Goal: Use online tool/utility: Utilize a website feature to perform a specific function

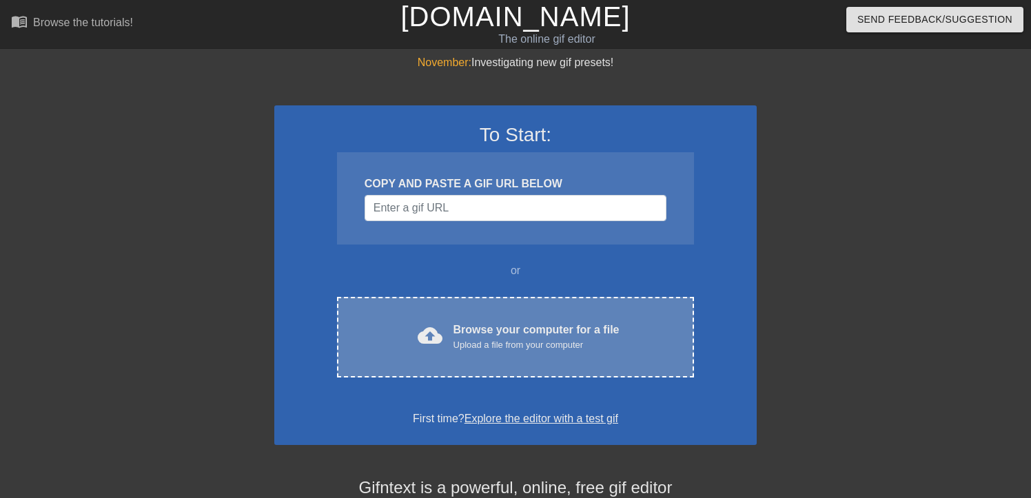
click at [514, 343] on div "Upload a file from your computer" at bounding box center [536, 345] width 166 height 14
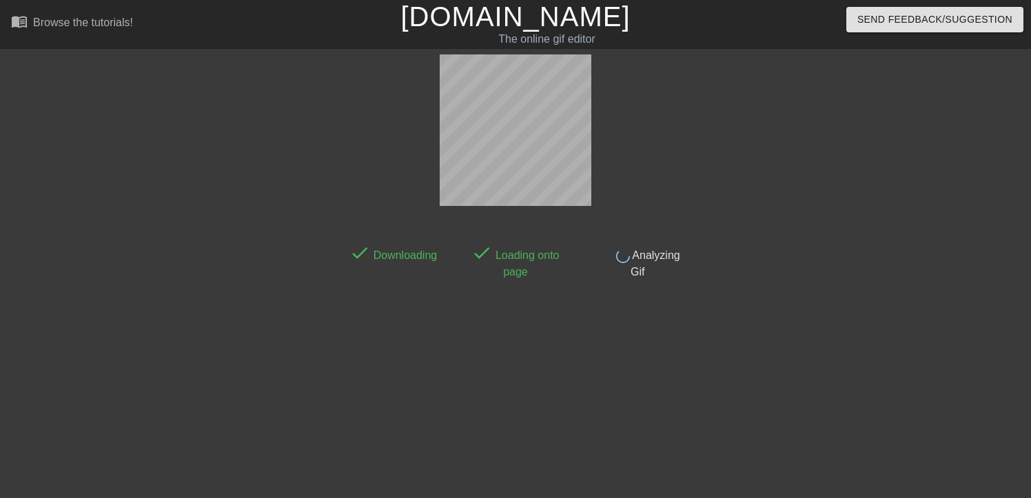
scroll to position [34, 0]
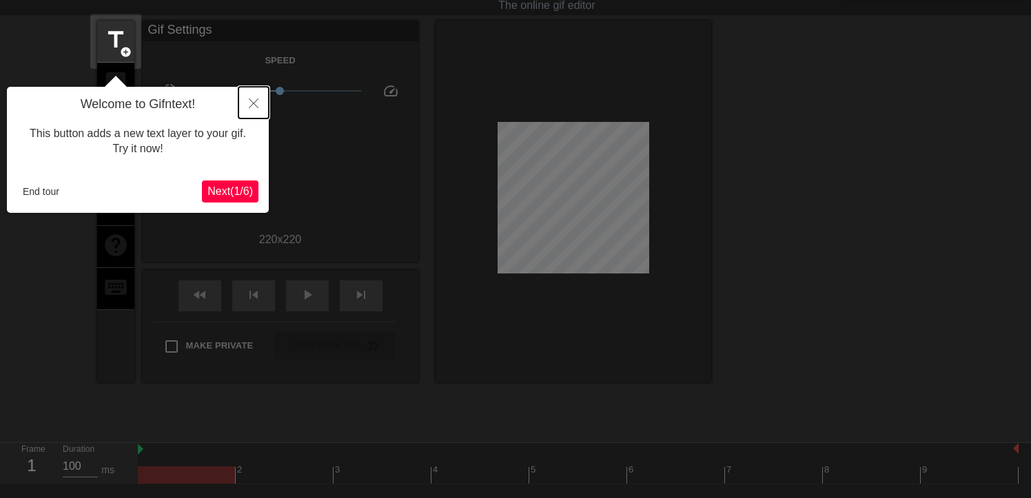
click at [255, 103] on icon "Close" at bounding box center [254, 104] width 10 height 10
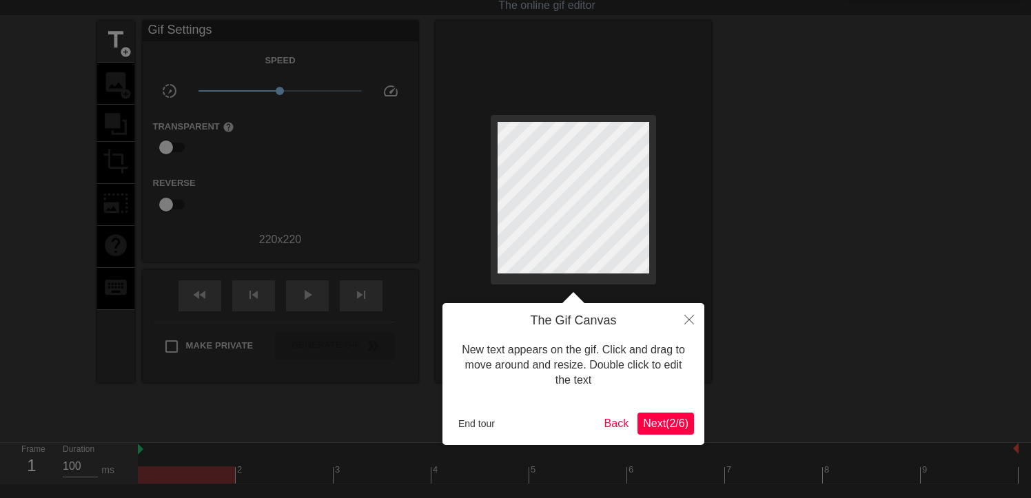
scroll to position [0, 0]
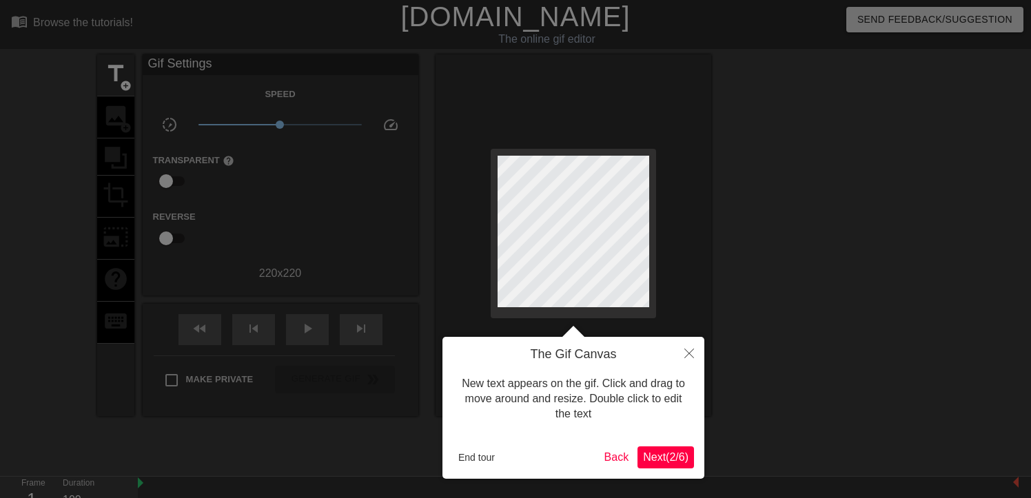
click at [657, 456] on span "Next ( 2 / 6 )" at bounding box center [665, 457] width 45 height 12
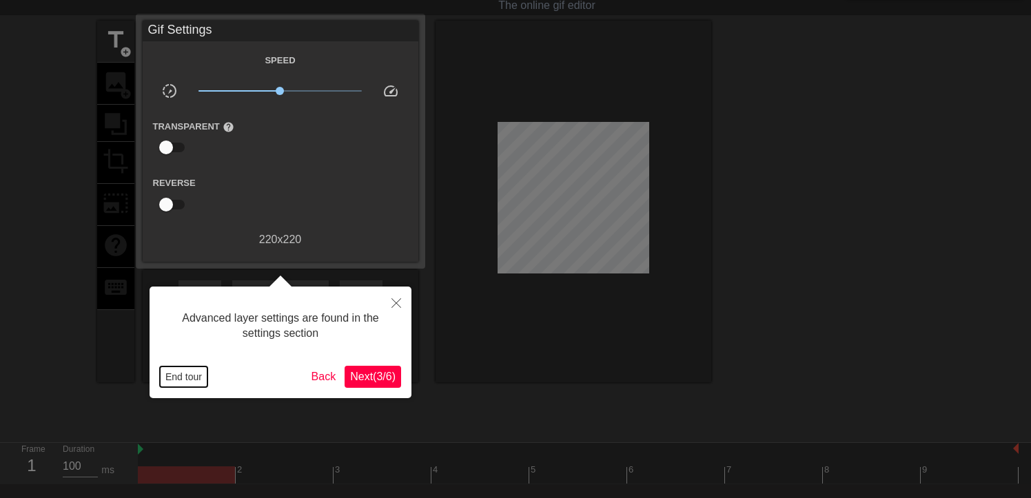
click at [192, 379] on button "End tour" at bounding box center [184, 377] width 48 height 21
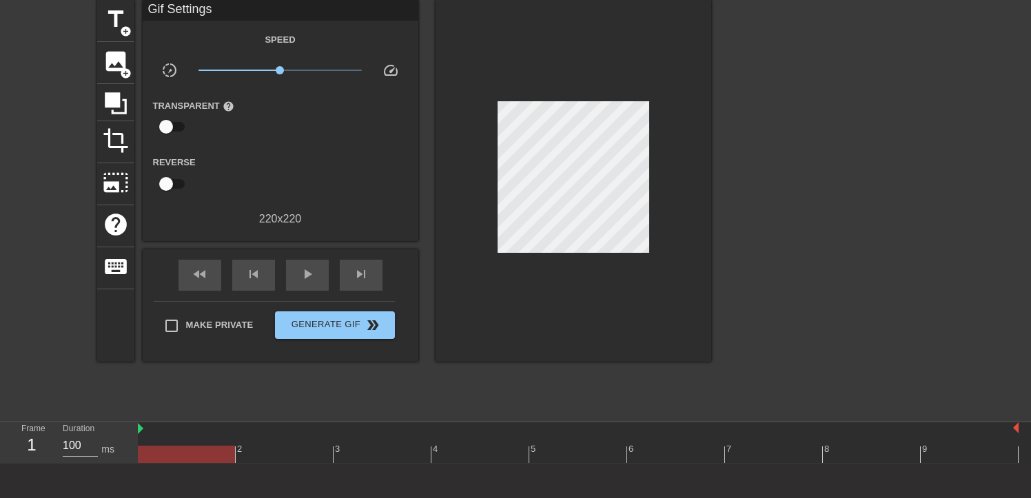
scroll to position [52, 0]
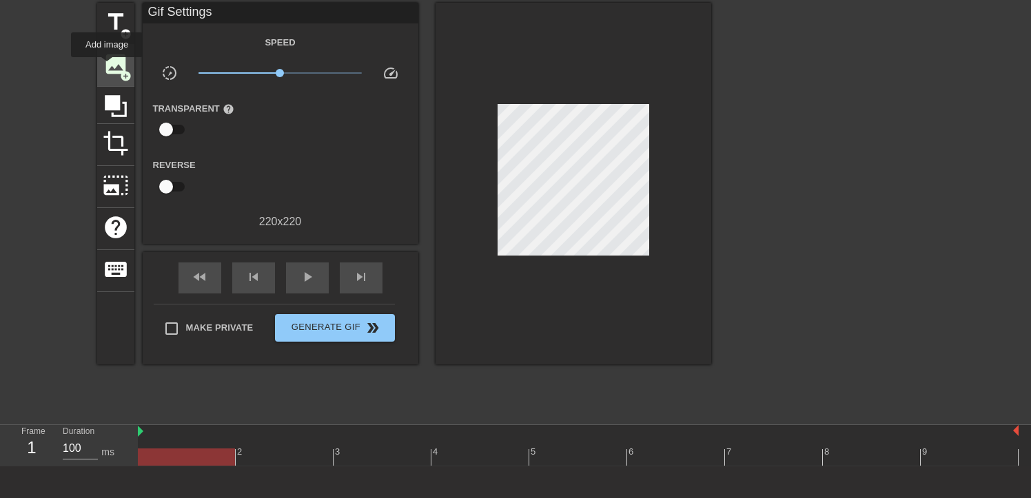
click at [108, 67] on span "image" at bounding box center [116, 64] width 26 height 26
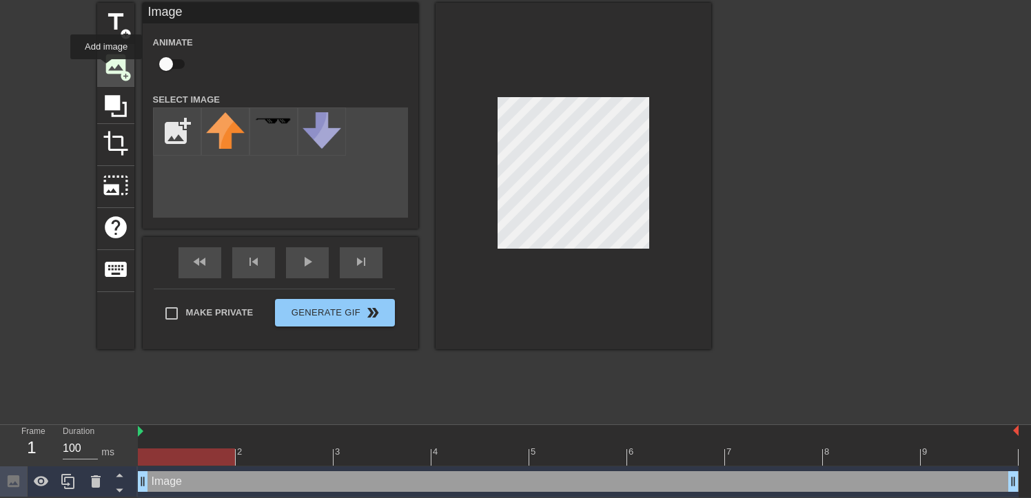
scroll to position [45, 0]
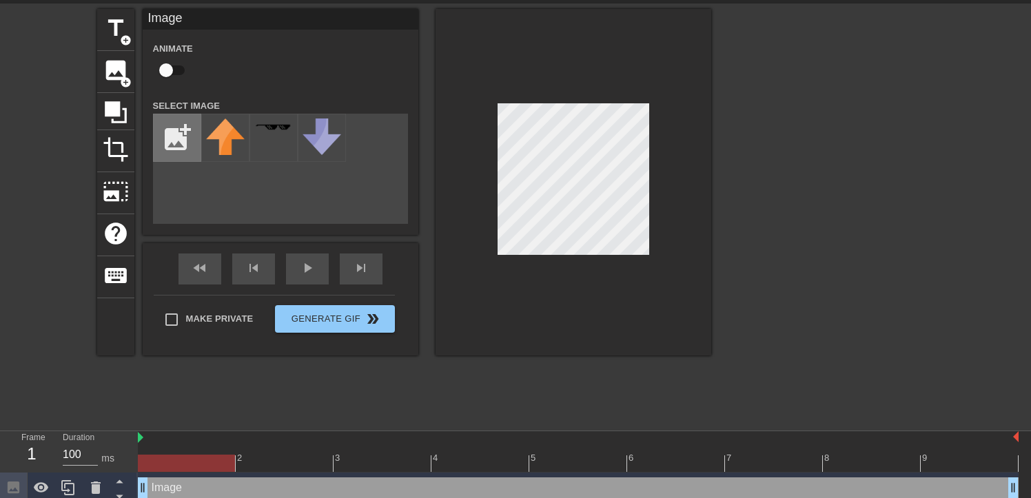
click at [183, 138] on input "file" at bounding box center [177, 137] width 47 height 47
type input "C:\fakepath\nori1.png"
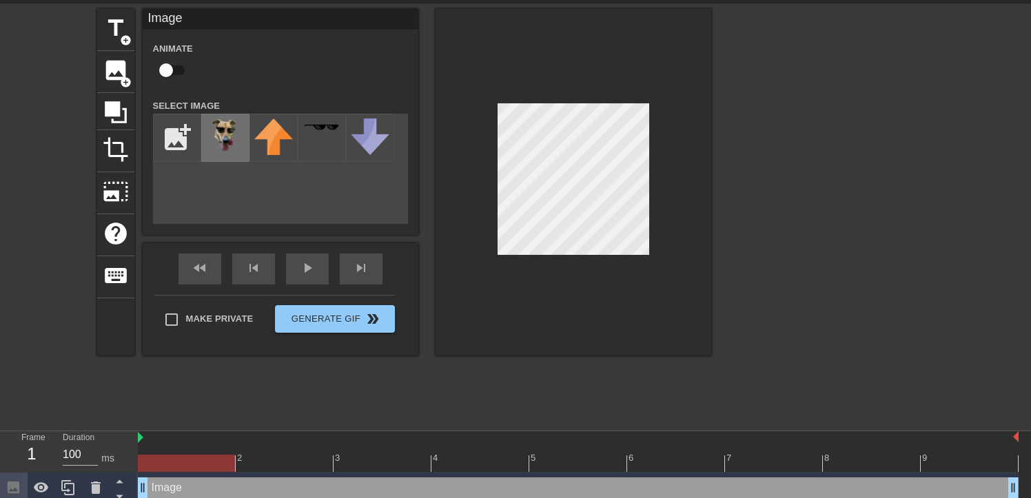
click at [216, 139] on img at bounding box center [225, 136] width 39 height 34
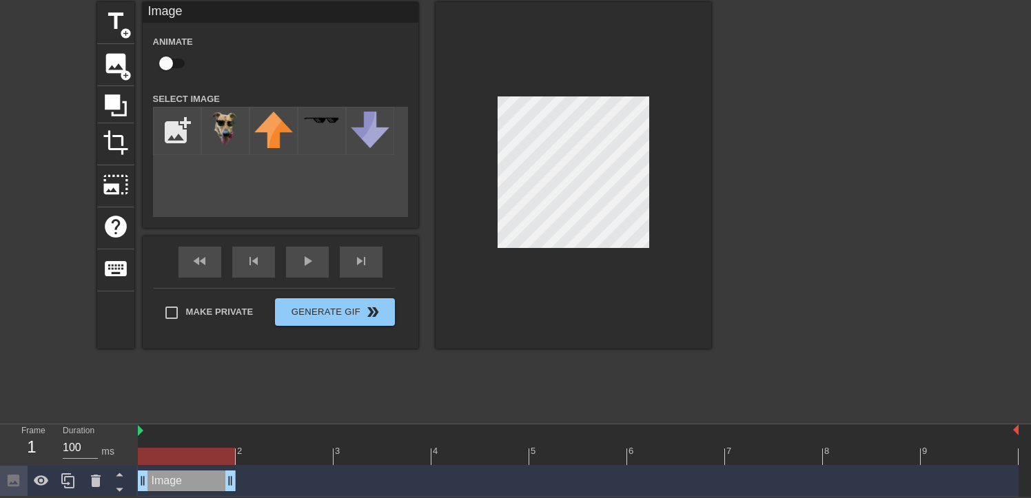
drag, startPoint x: 1014, startPoint y: 485, endPoint x: 230, endPoint y: 480, distance: 783.6
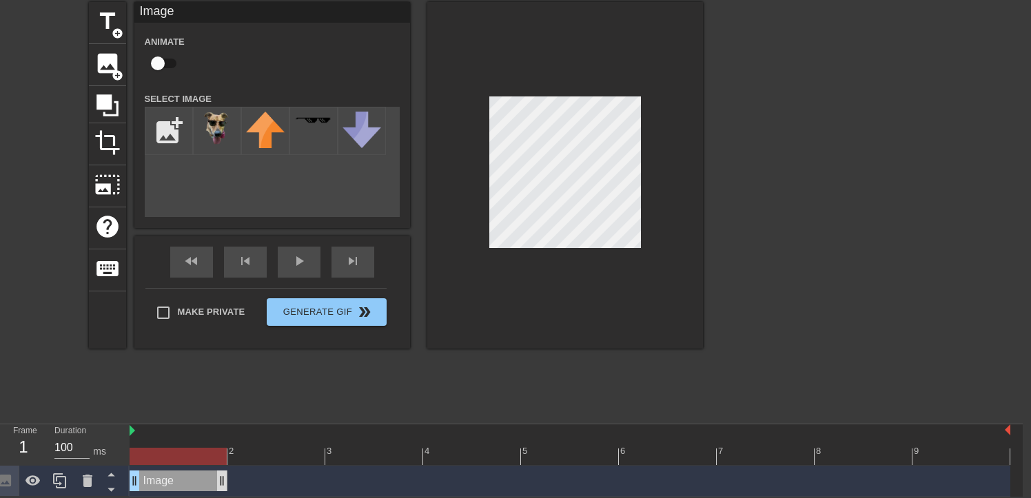
scroll to position [53, 10]
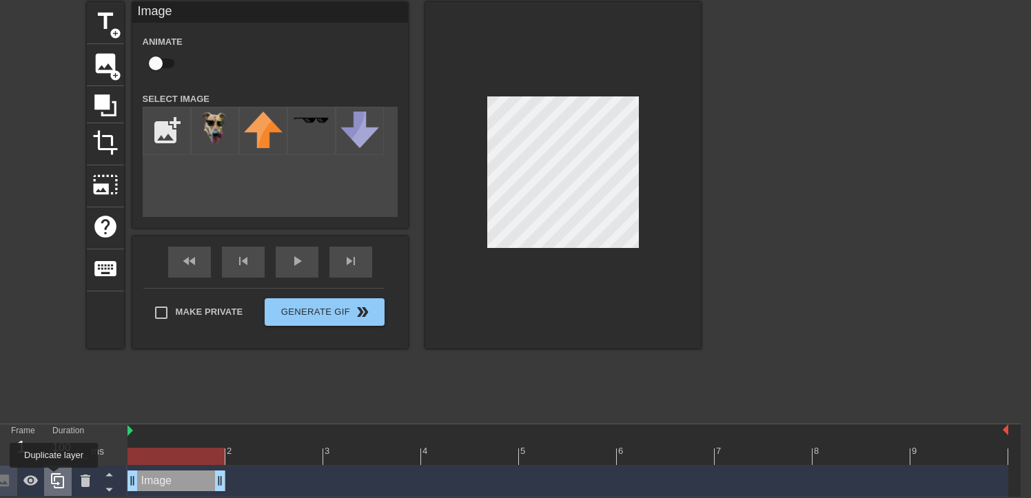
click at [55, 478] on icon at bounding box center [58, 481] width 17 height 17
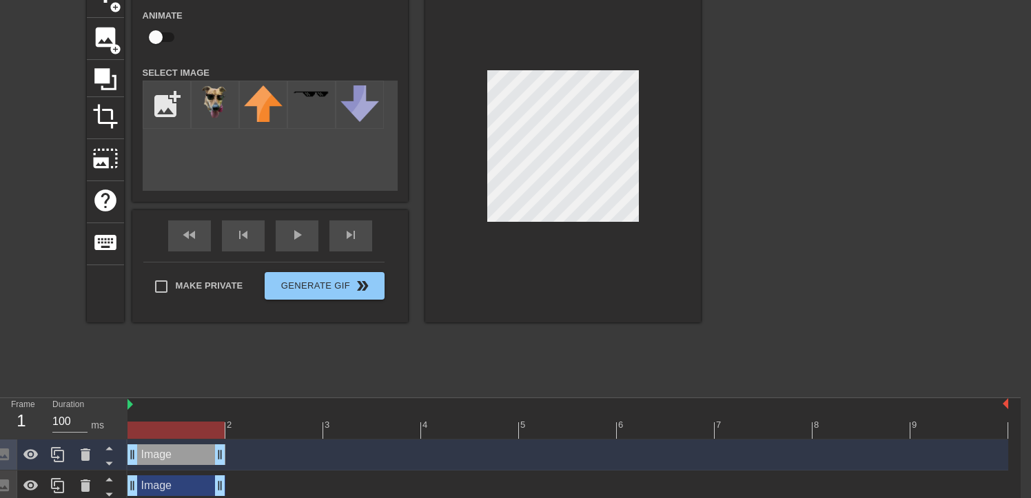
scroll to position [84, 10]
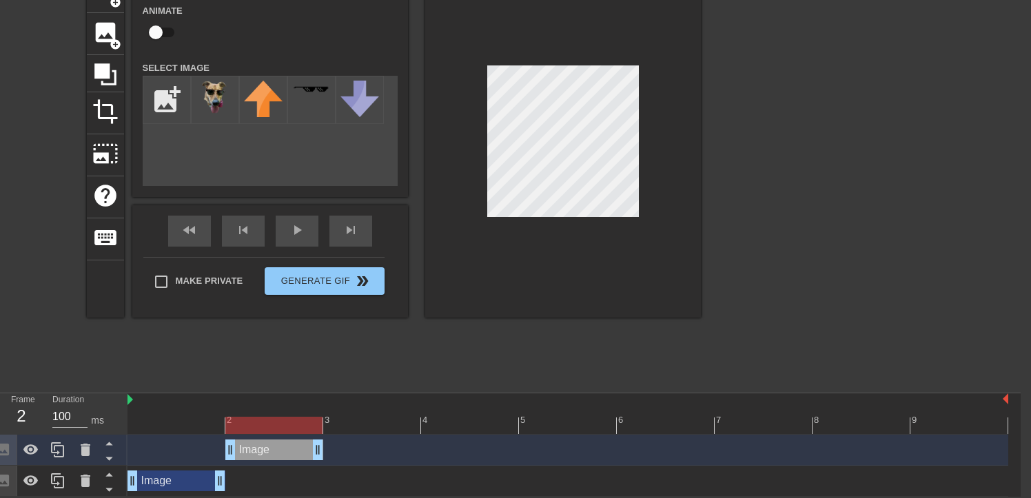
drag, startPoint x: 210, startPoint y: 451, endPoint x: 243, endPoint y: 450, distance: 33.1
click at [243, 450] on div "Image drag_handle drag_handle" at bounding box center [274, 450] width 98 height 21
click at [178, 422] on div at bounding box center [567, 425] width 881 height 17
click at [275, 424] on div at bounding box center [567, 425] width 881 height 17
click at [183, 424] on div at bounding box center [567, 425] width 881 height 17
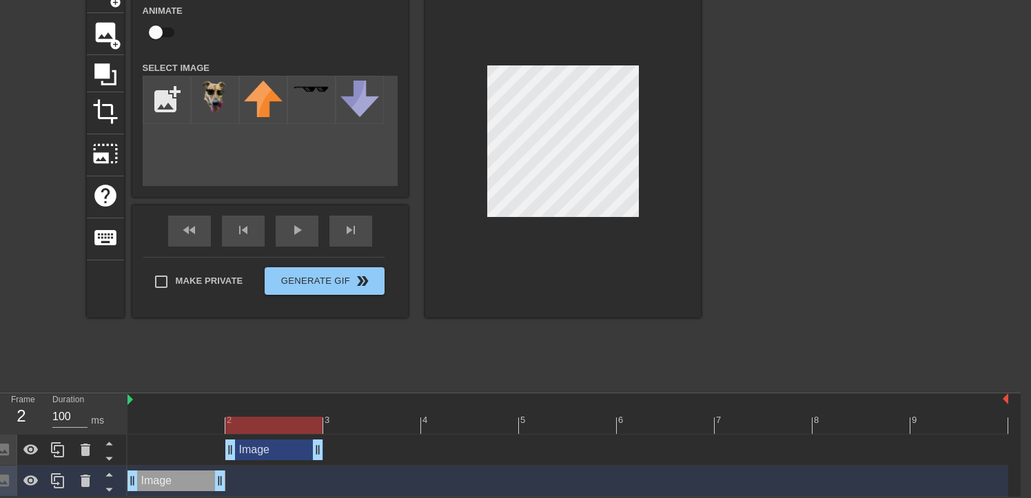
click at [285, 427] on div at bounding box center [567, 425] width 881 height 17
click at [193, 420] on div at bounding box center [567, 425] width 881 height 17
click at [275, 422] on div at bounding box center [567, 425] width 881 height 17
click at [361, 426] on div at bounding box center [567, 425] width 881 height 17
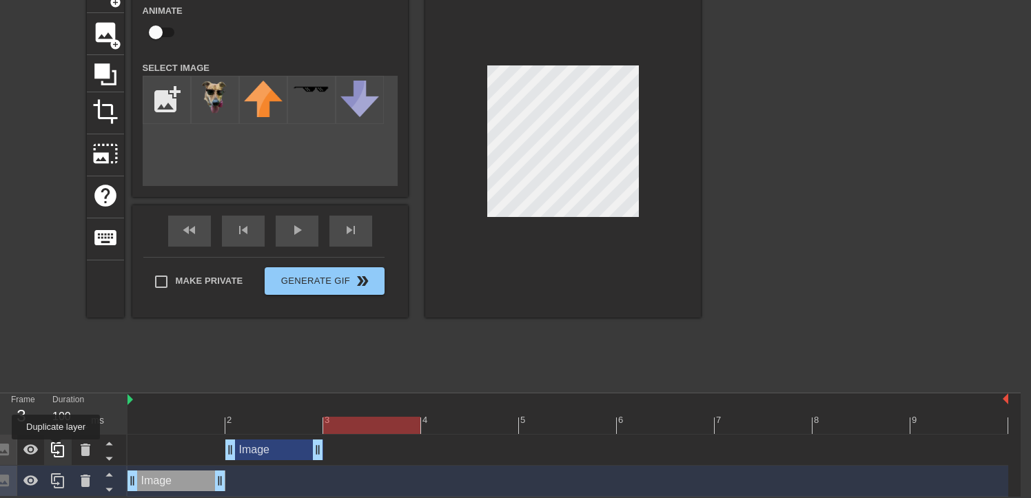
click at [57, 449] on icon at bounding box center [58, 450] width 17 height 17
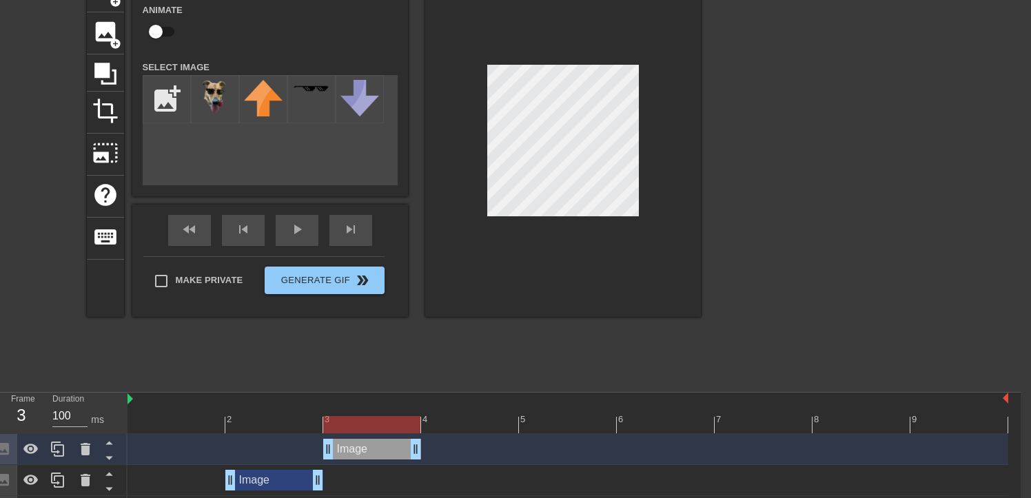
drag, startPoint x: 269, startPoint y: 449, endPoint x: 348, endPoint y: 449, distance: 78.6
click at [348, 449] on div "Image drag_handle drag_handle" at bounding box center [372, 449] width 98 height 21
click at [283, 415] on div "2" at bounding box center [274, 415] width 98 height 17
click at [178, 418] on div at bounding box center [567, 424] width 881 height 17
click at [280, 423] on div at bounding box center [567, 424] width 881 height 17
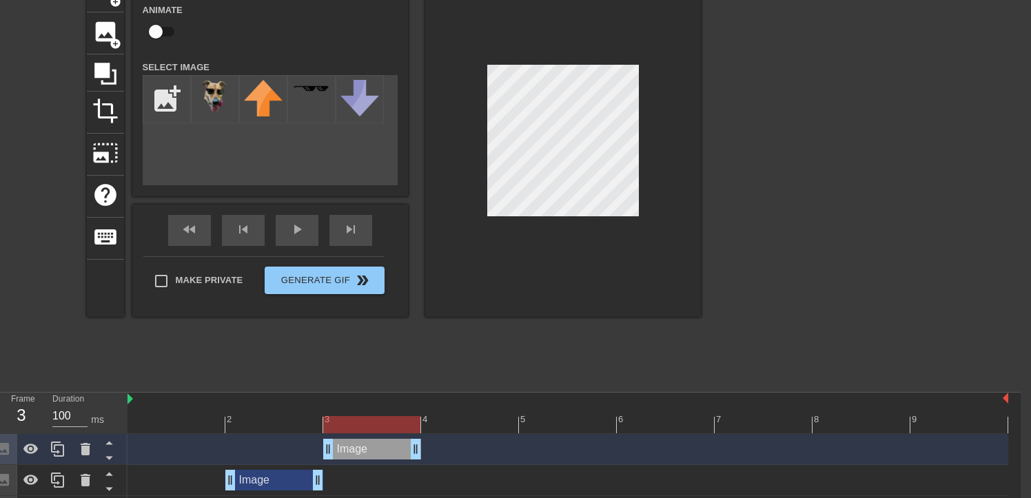
click at [376, 424] on div at bounding box center [567, 424] width 881 height 17
click at [189, 425] on div at bounding box center [567, 424] width 881 height 17
click at [265, 425] on div at bounding box center [567, 424] width 881 height 17
click at [186, 422] on div at bounding box center [567, 424] width 881 height 17
click at [278, 425] on div at bounding box center [567, 424] width 881 height 17
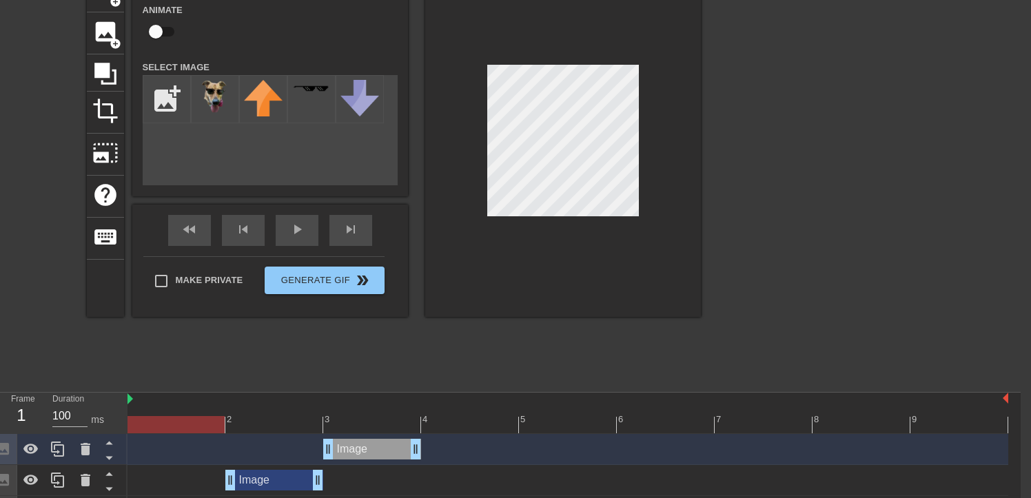
drag, startPoint x: 194, startPoint y: 426, endPoint x: 236, endPoint y: 427, distance: 42.0
click at [194, 426] on div at bounding box center [567, 424] width 881 height 17
click at [267, 426] on div at bounding box center [567, 424] width 881 height 17
click at [378, 425] on div at bounding box center [567, 424] width 881 height 17
click at [464, 424] on div at bounding box center [567, 424] width 881 height 17
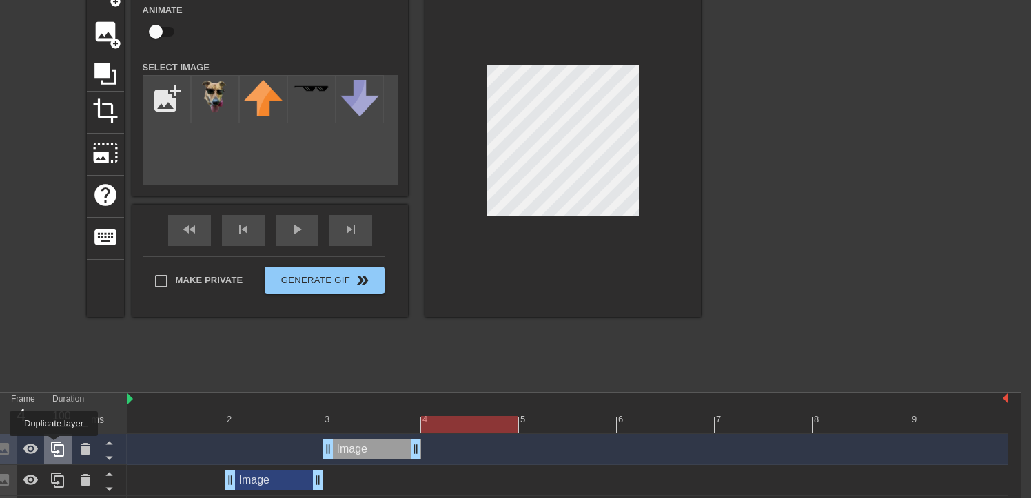
click at [55, 446] on icon at bounding box center [57, 449] width 13 height 15
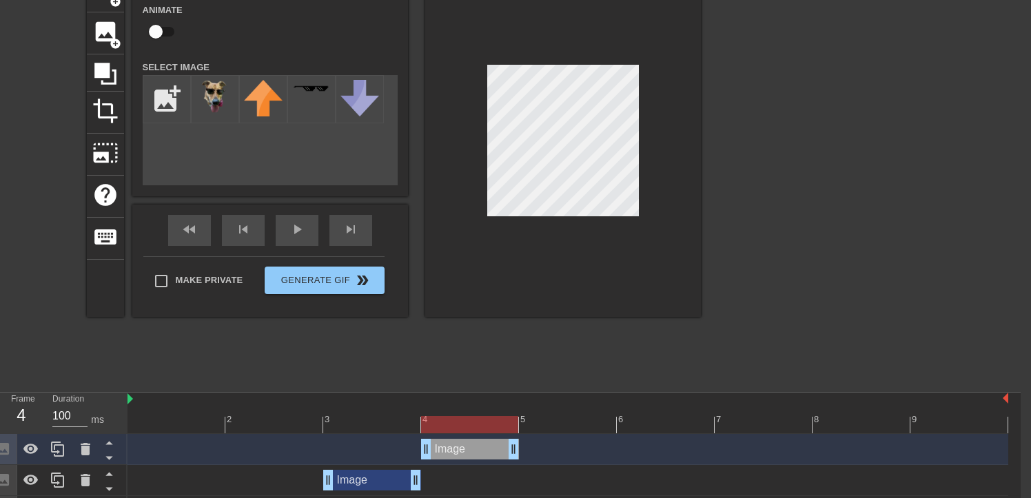
drag, startPoint x: 359, startPoint y: 451, endPoint x: 411, endPoint y: 440, distance: 53.5
click at [439, 449] on div "Image drag_handle drag_handle" at bounding box center [470, 449] width 98 height 21
click at [387, 418] on div at bounding box center [567, 424] width 881 height 17
click at [462, 421] on div at bounding box center [567, 424] width 881 height 17
click at [564, 425] on div at bounding box center [567, 424] width 881 height 17
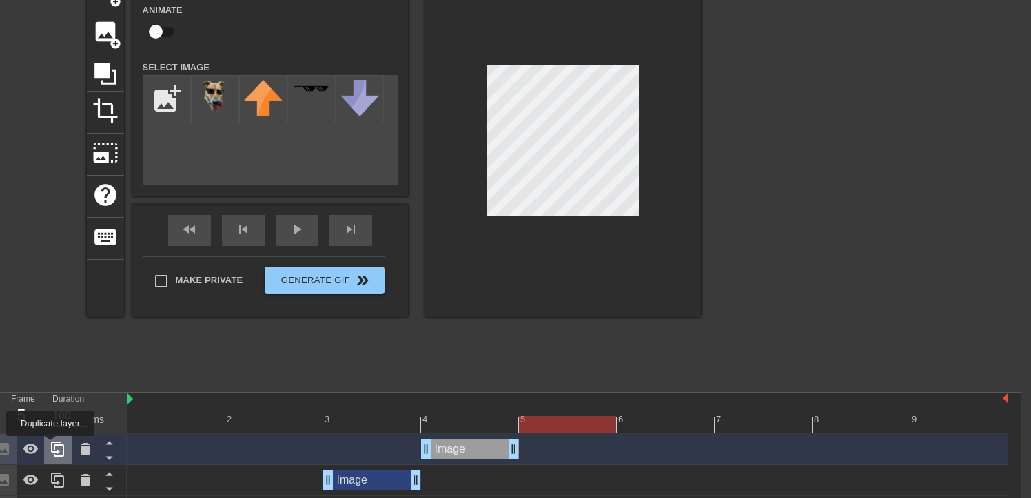
click at [52, 446] on icon at bounding box center [57, 449] width 13 height 15
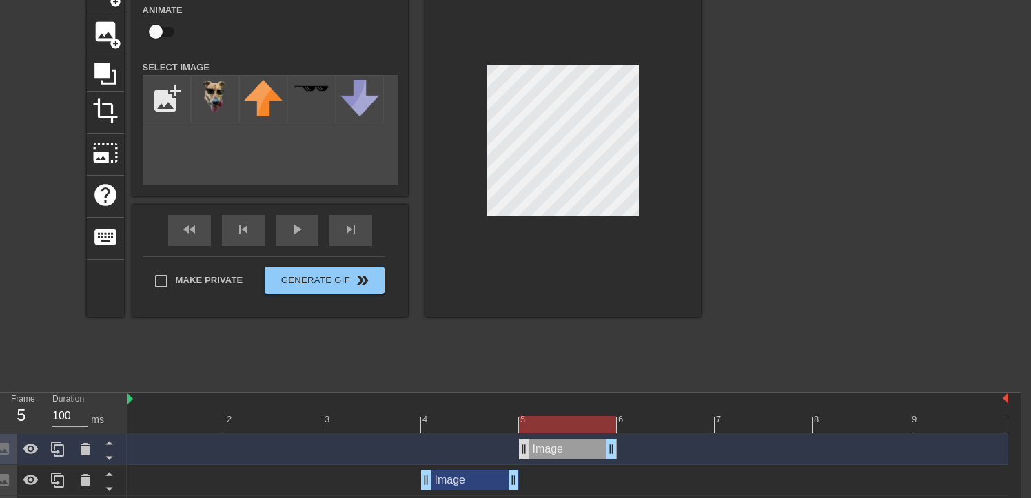
drag, startPoint x: 474, startPoint y: 451, endPoint x: 525, endPoint y: 451, distance: 51.0
click at [525, 451] on div "Image drag_handle drag_handle" at bounding box center [568, 449] width 98 height 21
click at [473, 422] on div at bounding box center [567, 424] width 881 height 17
click at [560, 423] on div at bounding box center [567, 424] width 881 height 17
click at [483, 426] on div at bounding box center [567, 424] width 881 height 17
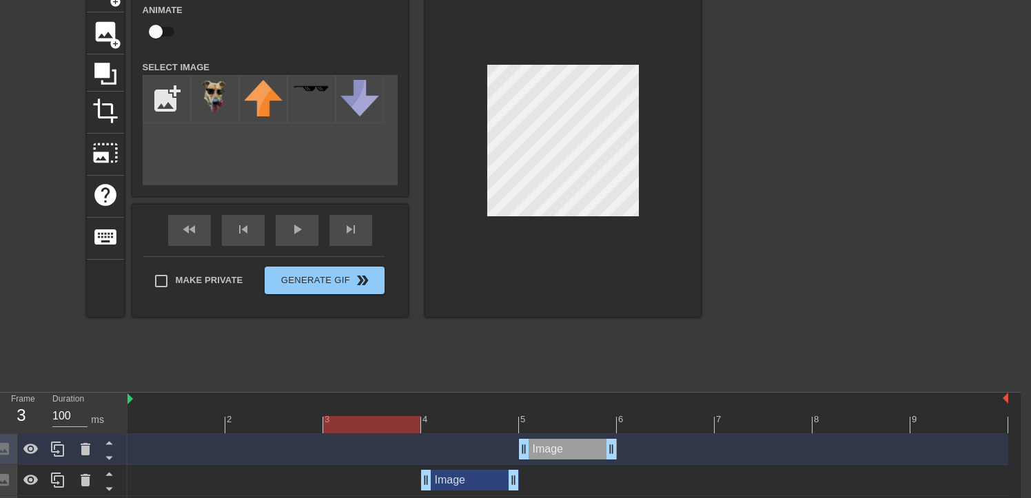
click at [380, 425] on div at bounding box center [567, 424] width 881 height 17
click at [291, 425] on div at bounding box center [567, 424] width 881 height 17
click at [187, 429] on div at bounding box center [567, 424] width 881 height 17
click at [304, 427] on div at bounding box center [567, 424] width 881 height 17
click at [368, 422] on div at bounding box center [567, 424] width 881 height 17
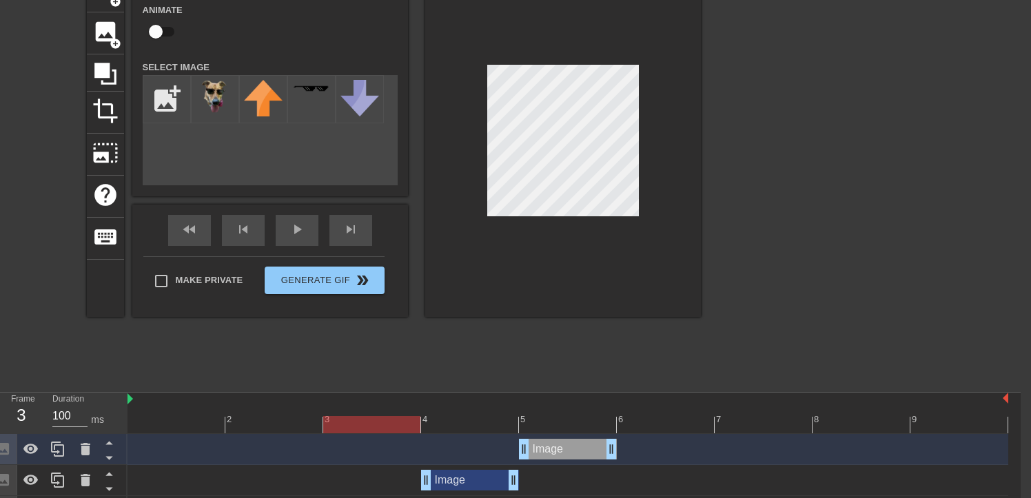
click at [458, 416] on div at bounding box center [567, 424] width 881 height 17
click at [564, 420] on div at bounding box center [567, 424] width 881 height 17
click at [680, 417] on div at bounding box center [567, 424] width 881 height 17
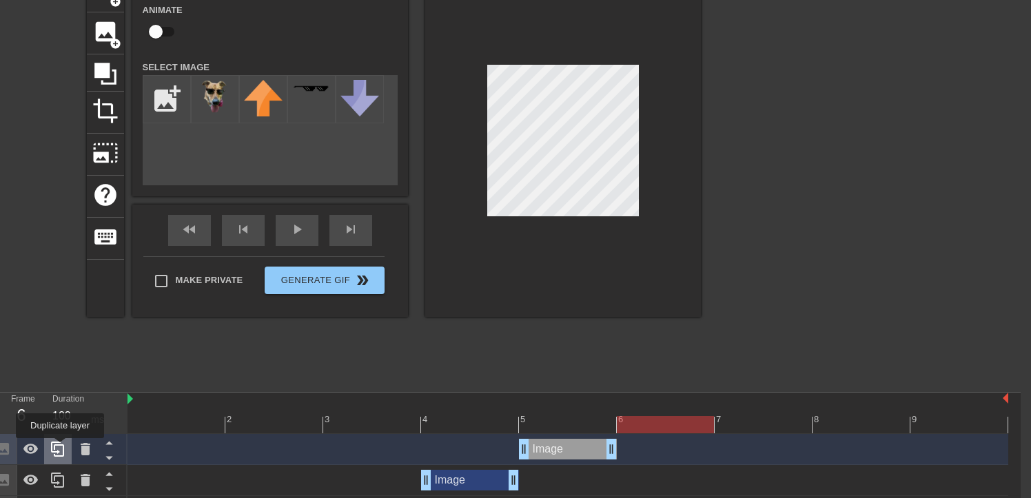
click at [61, 447] on icon at bounding box center [58, 449] width 17 height 17
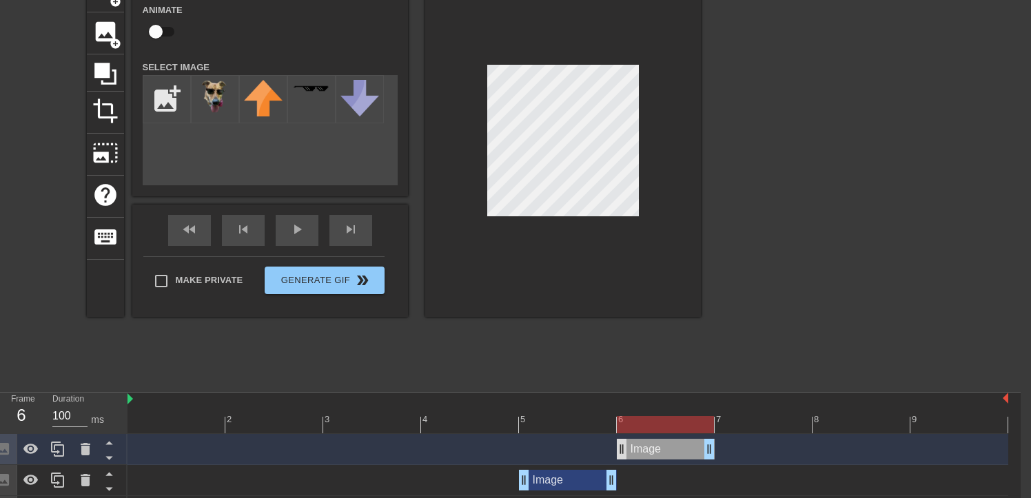
drag, startPoint x: 569, startPoint y: 453, endPoint x: 626, endPoint y: 452, distance: 57.2
click at [626, 452] on div "Image drag_handle drag_handle" at bounding box center [666, 449] width 98 height 21
click at [566, 422] on div at bounding box center [567, 424] width 881 height 17
click at [648, 425] on div at bounding box center [567, 424] width 881 height 17
drag, startPoint x: 54, startPoint y: 450, endPoint x: 191, endPoint y: 451, distance: 136.5
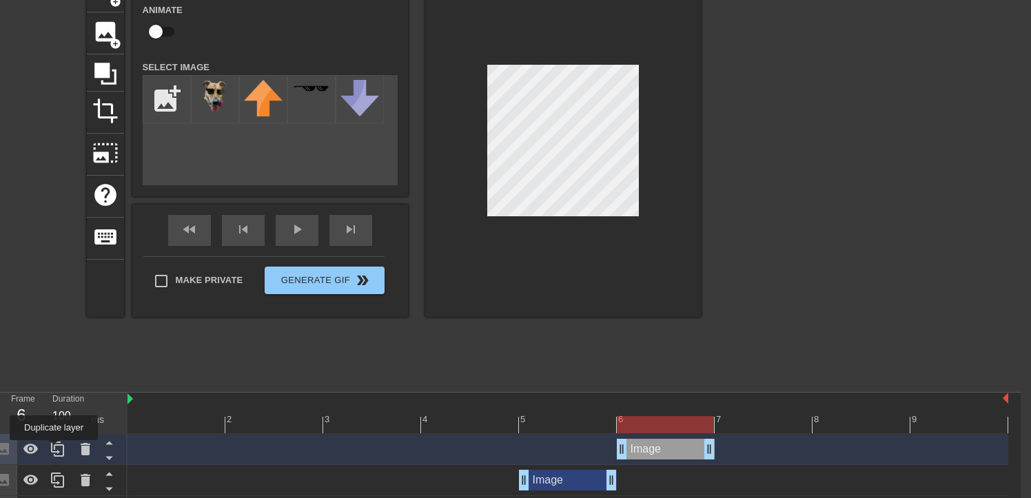
click at [54, 450] on icon at bounding box center [58, 449] width 17 height 17
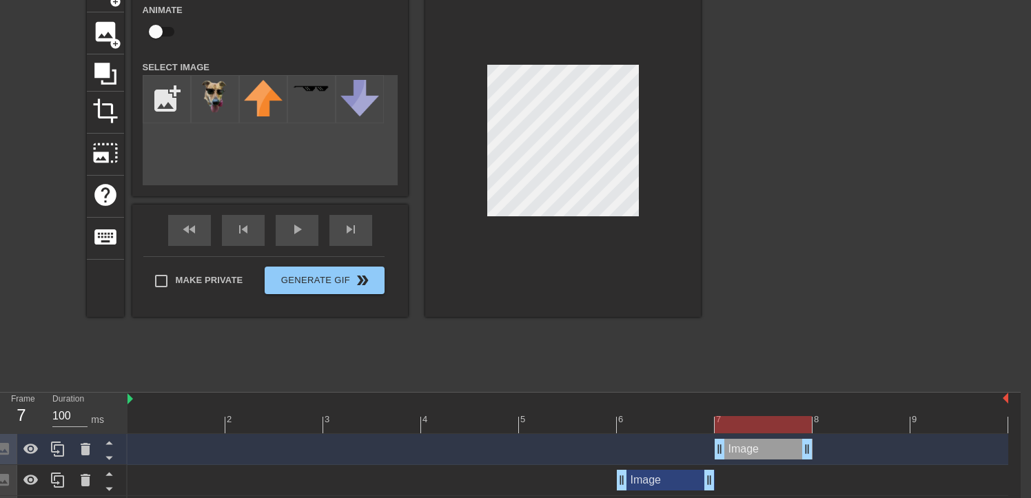
drag, startPoint x: 653, startPoint y: 451, endPoint x: 713, endPoint y: 451, distance: 60.0
click at [713, 451] on div "Image drag_handle drag_handle" at bounding box center [567, 449] width 881 height 21
click at [666, 419] on div at bounding box center [567, 424] width 881 height 17
click at [571, 424] on div at bounding box center [567, 424] width 881 height 17
click at [671, 426] on div at bounding box center [567, 424] width 881 height 17
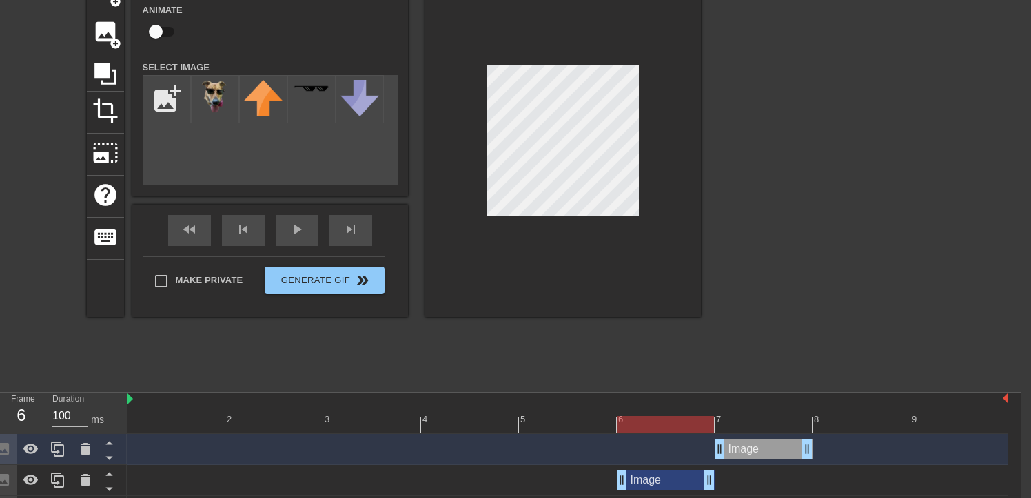
click at [782, 425] on div at bounding box center [567, 424] width 881 height 17
click at [574, 417] on div at bounding box center [567, 424] width 881 height 17
click at [665, 424] on div at bounding box center [567, 424] width 881 height 17
click at [757, 419] on div at bounding box center [567, 424] width 881 height 17
click at [855, 420] on div at bounding box center [567, 424] width 881 height 17
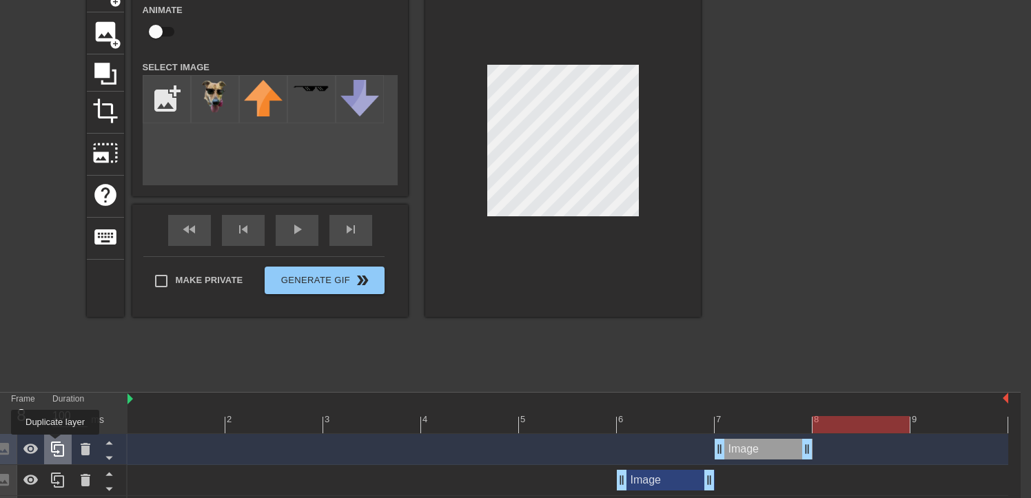
click at [57, 445] on icon at bounding box center [57, 449] width 13 height 15
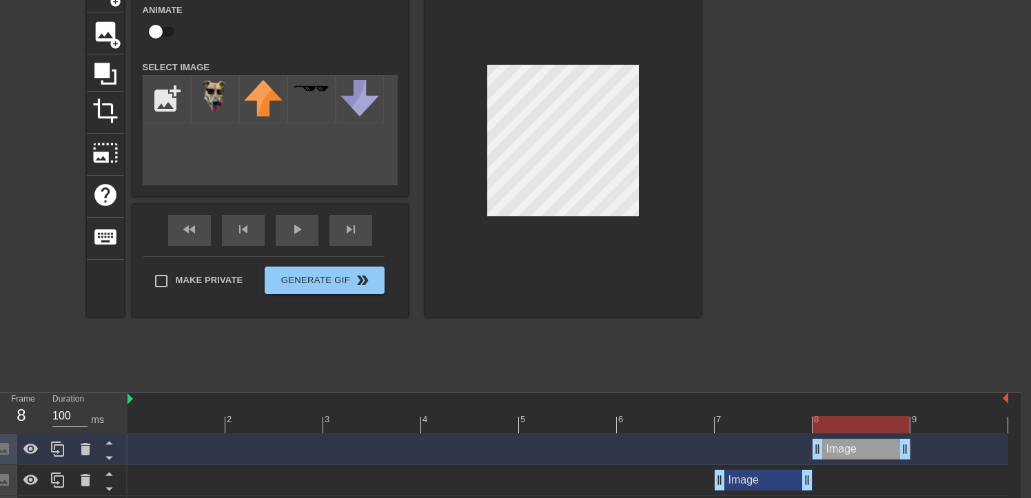
drag, startPoint x: 763, startPoint y: 448, endPoint x: 841, endPoint y: 449, distance: 77.9
click at [841, 449] on div "Image drag_handle drag_handle" at bounding box center [862, 449] width 98 height 21
click at [748, 419] on div at bounding box center [567, 424] width 881 height 17
click at [872, 421] on div at bounding box center [567, 424] width 881 height 17
click at [57, 447] on icon at bounding box center [58, 449] width 17 height 17
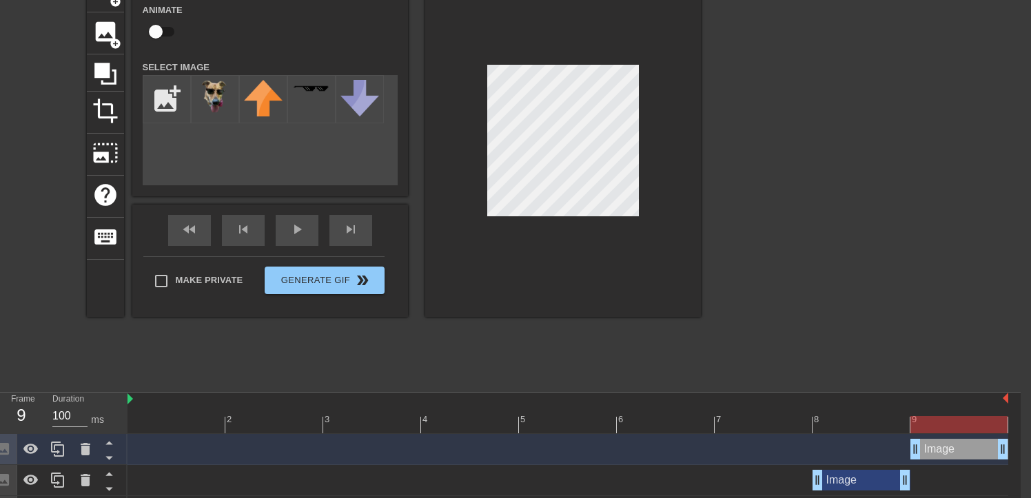
drag, startPoint x: 875, startPoint y: 445, endPoint x: 952, endPoint y: 447, distance: 77.9
click at [952, 447] on div "Image drag_handle drag_handle" at bounding box center [959, 449] width 98 height 21
click at [839, 423] on div at bounding box center [567, 424] width 881 height 17
click at [967, 423] on div at bounding box center [567, 424] width 881 height 17
click at [724, 428] on div at bounding box center [567, 424] width 881 height 17
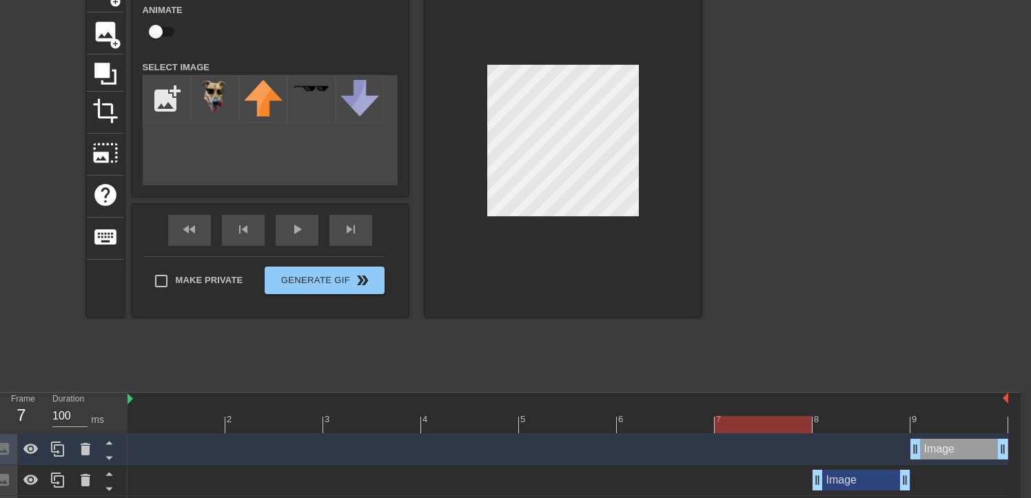
click at [853, 427] on div at bounding box center [567, 424] width 881 height 17
click at [954, 424] on div at bounding box center [567, 424] width 881 height 17
click at [182, 422] on div at bounding box center [567, 424] width 881 height 17
click at [268, 420] on div at bounding box center [567, 424] width 881 height 17
click at [189, 420] on div at bounding box center [567, 424] width 881 height 17
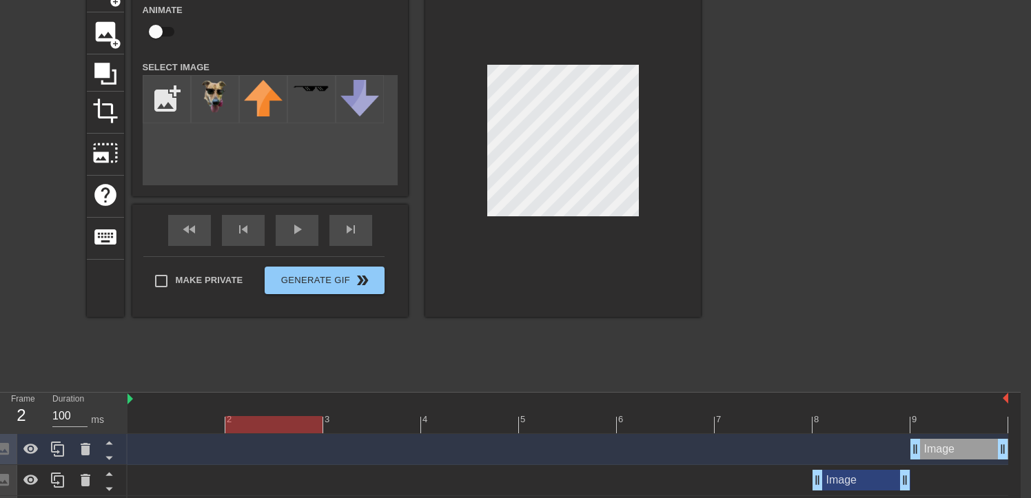
click at [276, 425] on div at bounding box center [567, 424] width 881 height 17
click at [360, 422] on div at bounding box center [567, 424] width 881 height 17
click at [469, 424] on div at bounding box center [567, 424] width 881 height 17
click at [553, 424] on div at bounding box center [567, 424] width 881 height 17
click at [668, 420] on div at bounding box center [567, 424] width 881 height 17
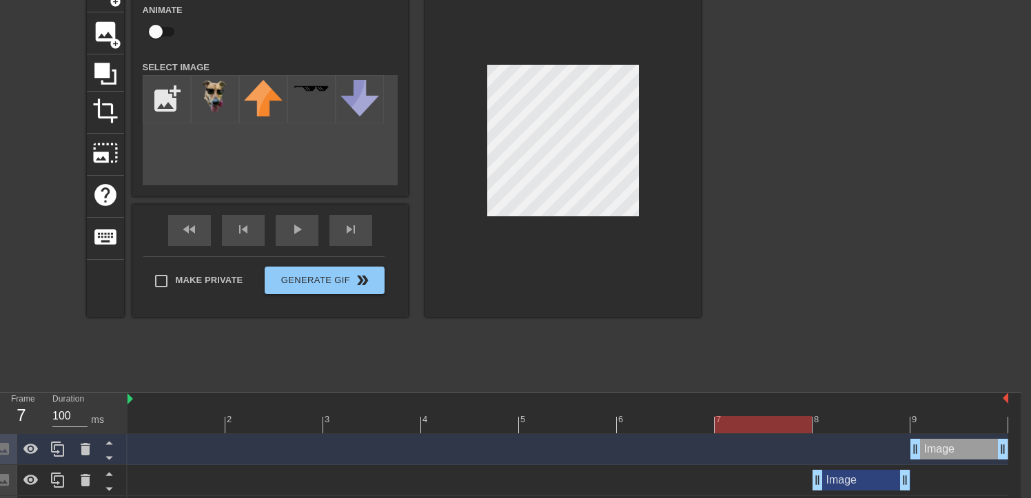
click at [744, 421] on div at bounding box center [567, 424] width 881 height 17
click at [871, 421] on div at bounding box center [567, 424] width 881 height 17
click at [960, 422] on div at bounding box center [567, 424] width 881 height 17
click at [167, 427] on div at bounding box center [567, 424] width 881 height 17
click at [275, 419] on div at bounding box center [567, 424] width 881 height 17
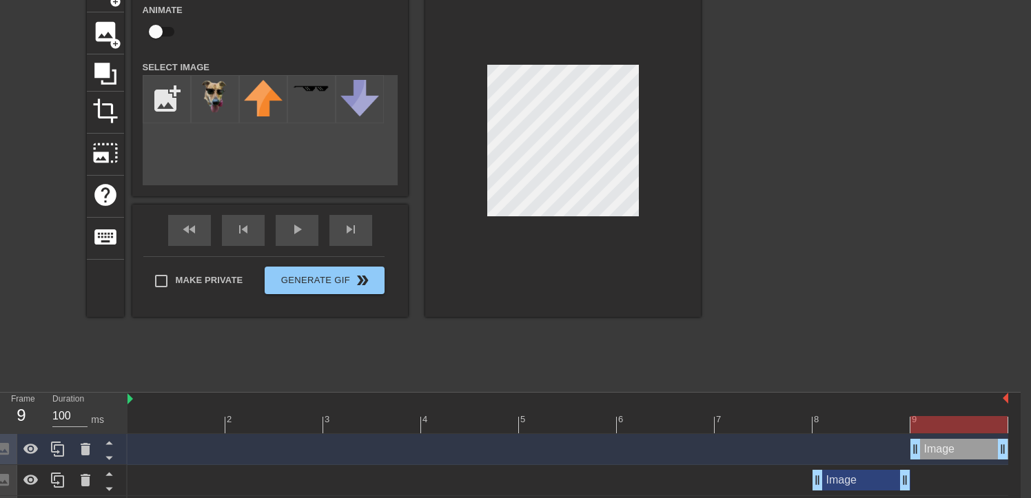
click at [961, 422] on div at bounding box center [567, 424] width 881 height 17
click at [313, 232] on div "play_arrow" at bounding box center [297, 230] width 43 height 31
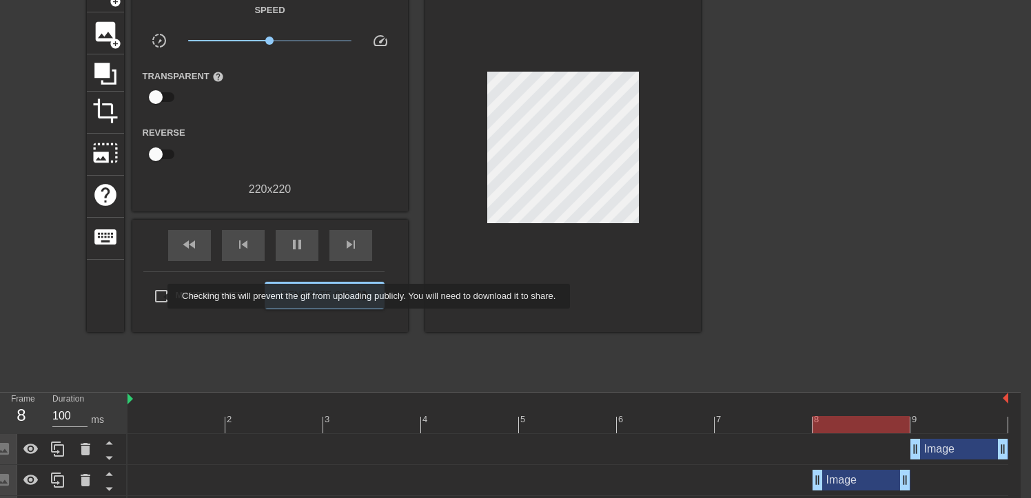
click at [159, 296] on input "Make Private" at bounding box center [161, 296] width 29 height 29
checkbox input "true"
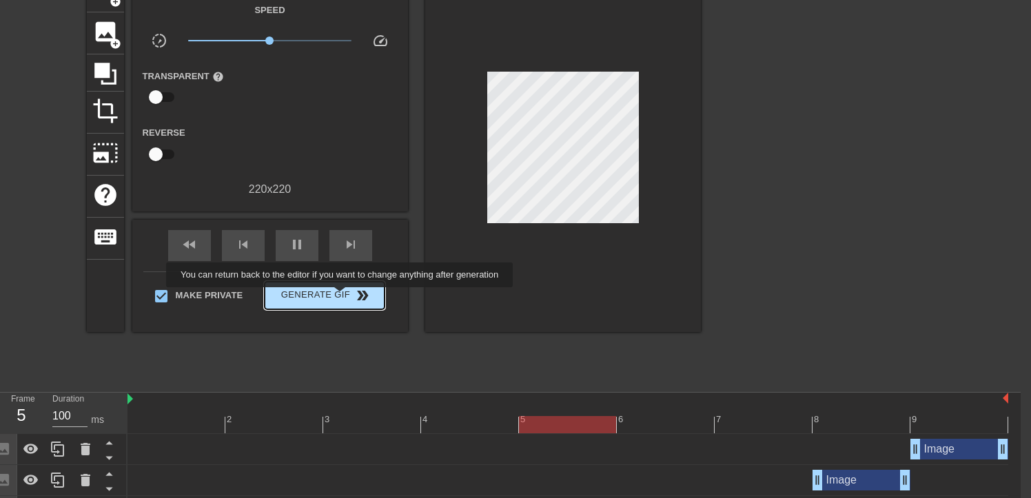
click at [349, 297] on span "Generate Gif double_arrow" at bounding box center [324, 295] width 108 height 17
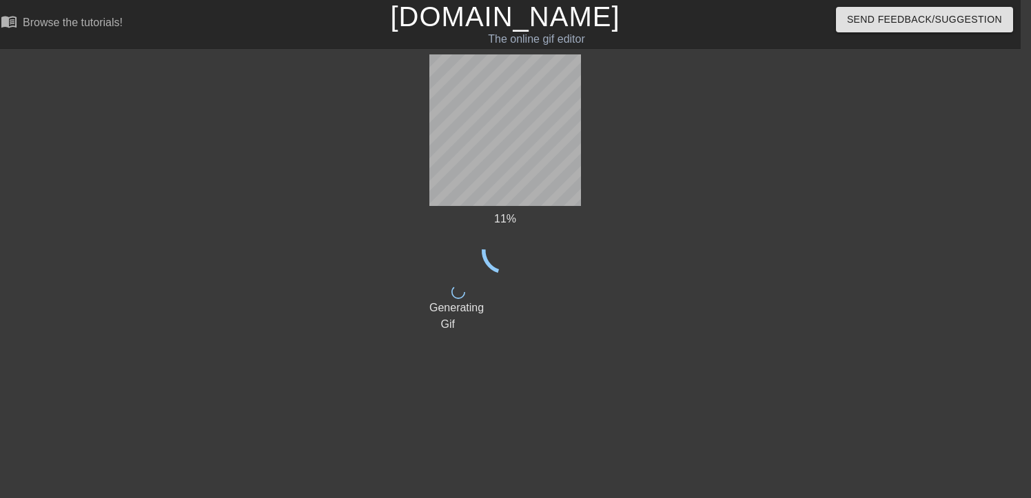
scroll to position [0, 10]
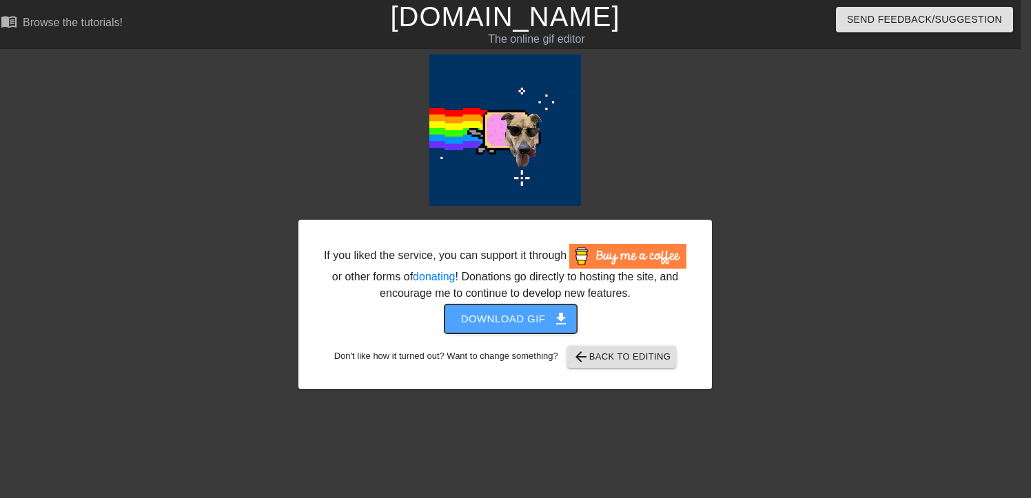
click at [544, 328] on span "Download gif get_app" at bounding box center [511, 319] width 100 height 18
